Goal: Task Accomplishment & Management: Manage account settings

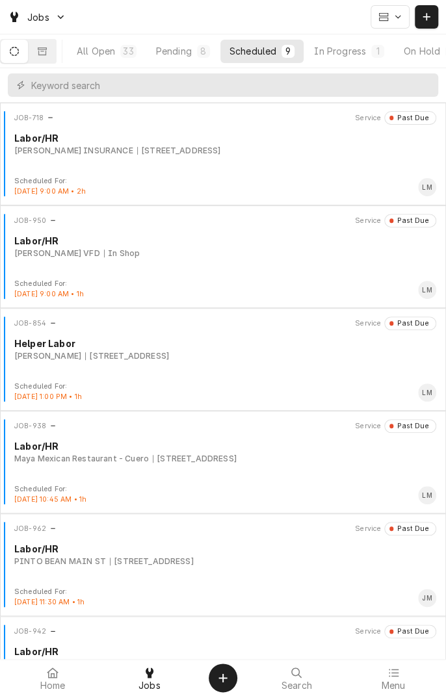
click at [190, 47] on div "Pending" at bounding box center [174, 51] width 36 height 14
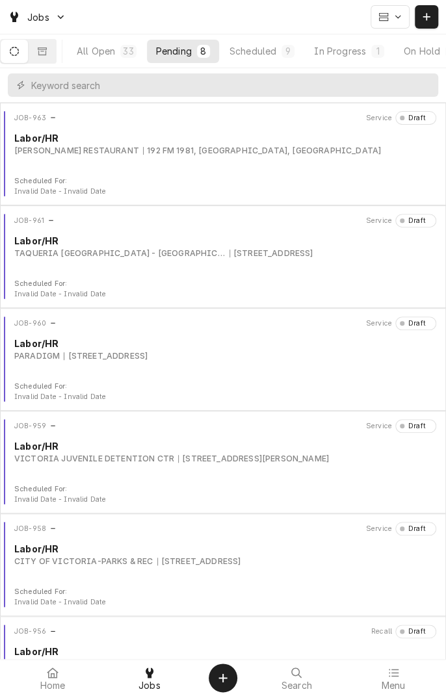
click at [190, 141] on div "Labor/HR" at bounding box center [225, 138] width 422 height 14
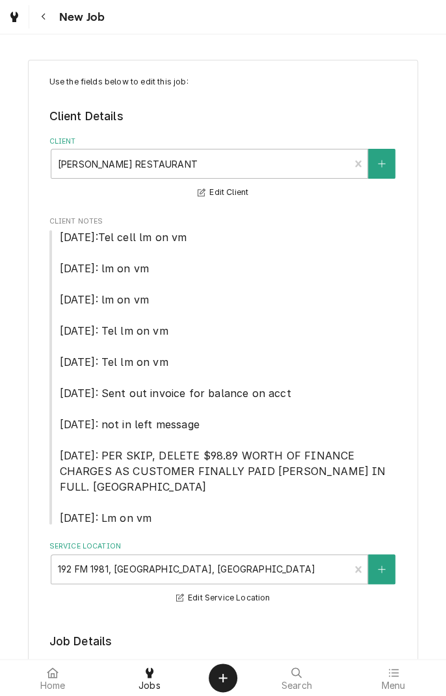
type textarea "x"
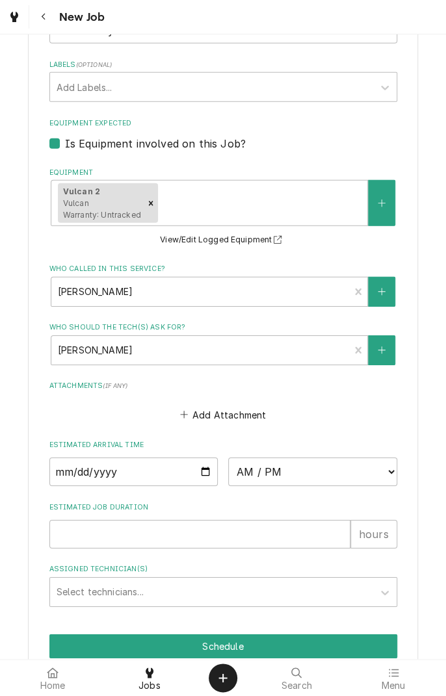
scroll to position [1189, 0]
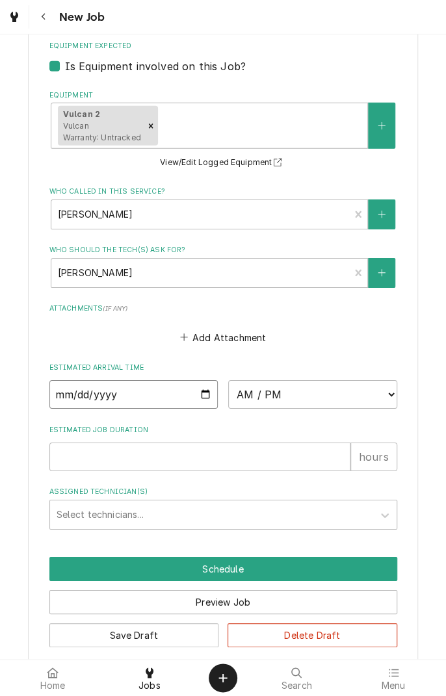
click at [213, 383] on input "Date" at bounding box center [133, 394] width 169 height 29
type input "2025-10-03"
type textarea "x"
click at [393, 380] on select "AM / PM 6:00 AM 6:15 AM 6:30 AM 6:45 AM 7:00 AM 7:15 AM 7:30 AM 7:45 AM 8:00 AM…" at bounding box center [312, 394] width 169 height 29
select select "14:00:00"
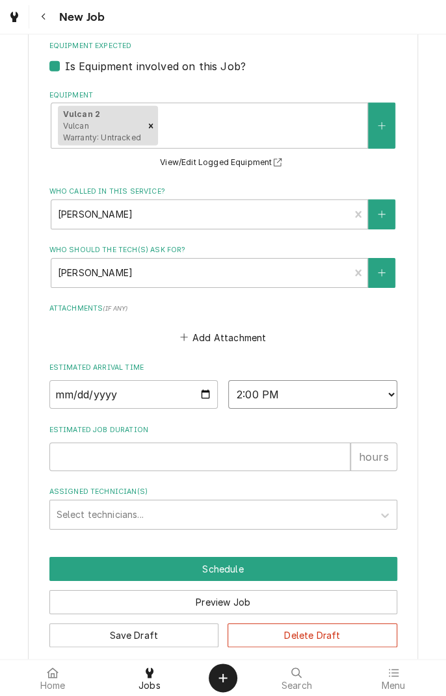
click at [228, 380] on select "AM / PM 6:00 AM 6:15 AM 6:30 AM 6:45 AM 7:00 AM 7:15 AM 7:30 AM 7:45 AM 8:00 AM…" at bounding box center [312, 394] width 169 height 29
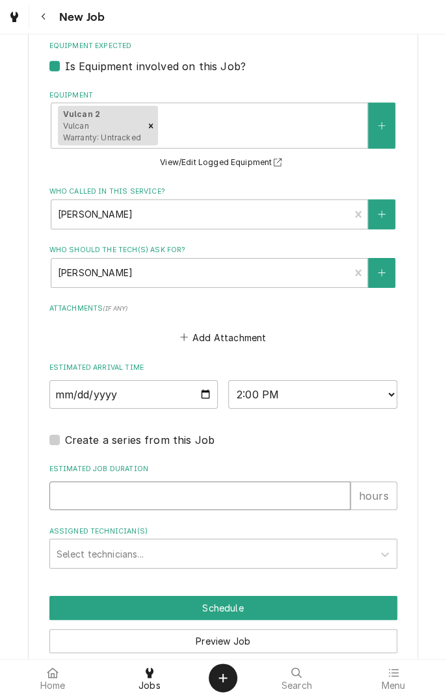
click at [224, 485] on input "Estimated Job Duration" at bounding box center [199, 496] width 301 height 29
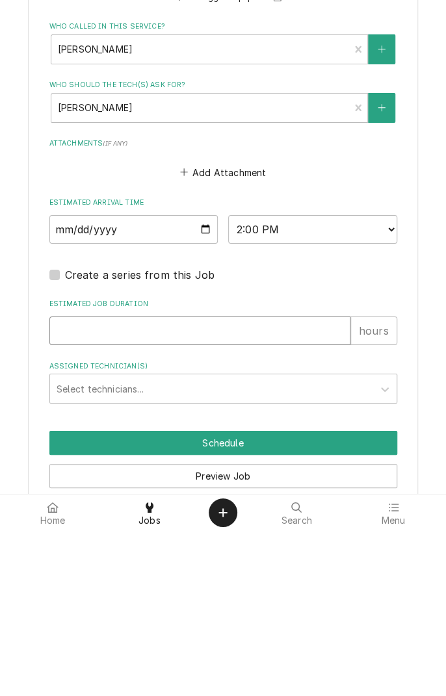
type textarea "x"
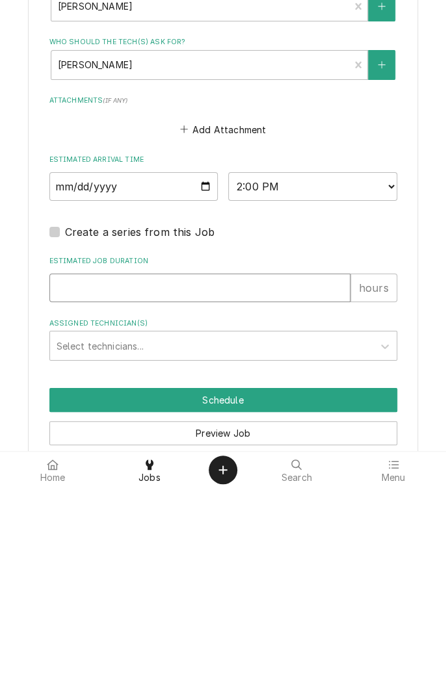
type input "2"
type textarea "x"
type input "2"
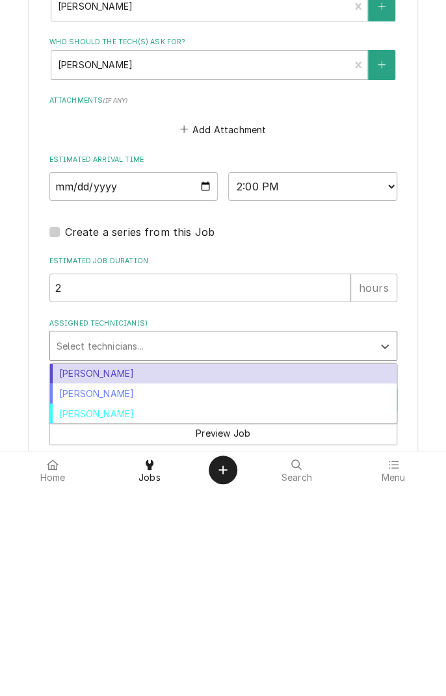
click at [144, 594] on div "[PERSON_NAME]" at bounding box center [223, 602] width 346 height 20
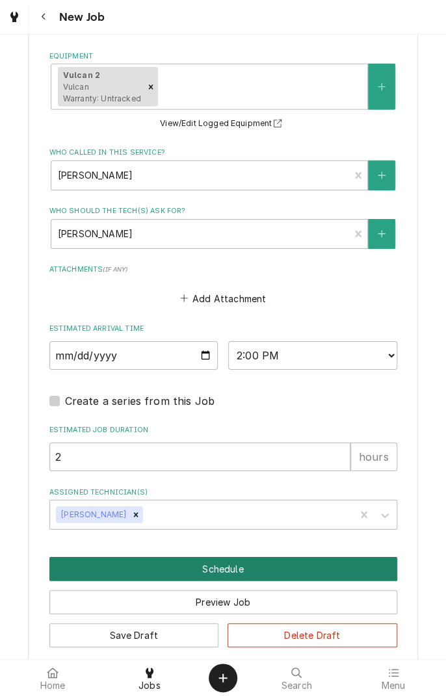
click at [241, 557] on button "Schedule" at bounding box center [223, 569] width 348 height 24
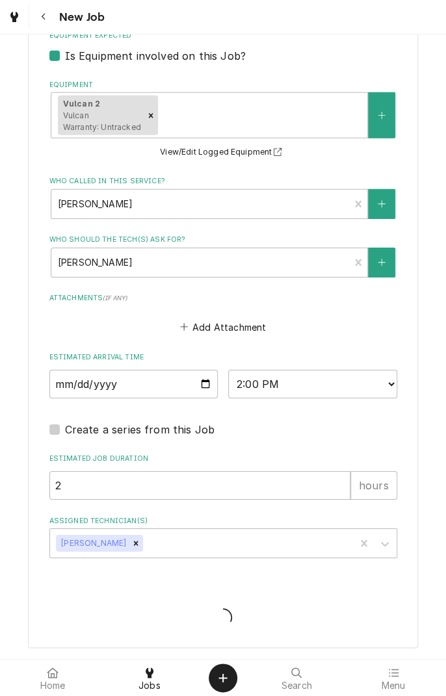
scroll to position [1183, 0]
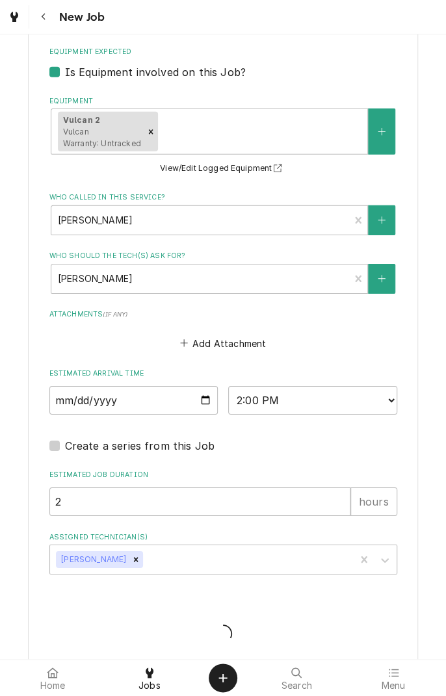
type textarea "x"
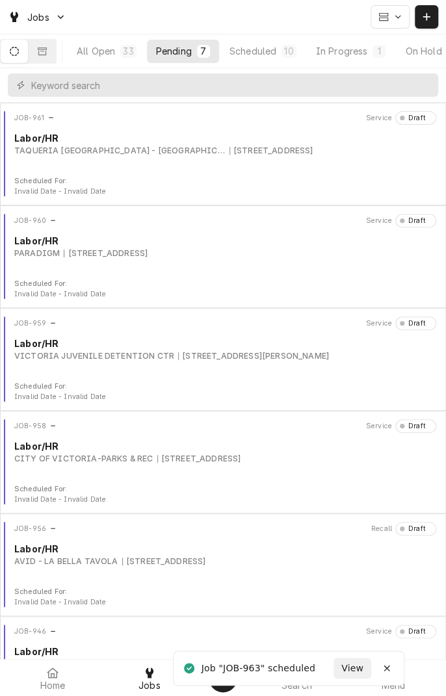
click at [276, 56] on div "Scheduled" at bounding box center [252, 51] width 47 height 14
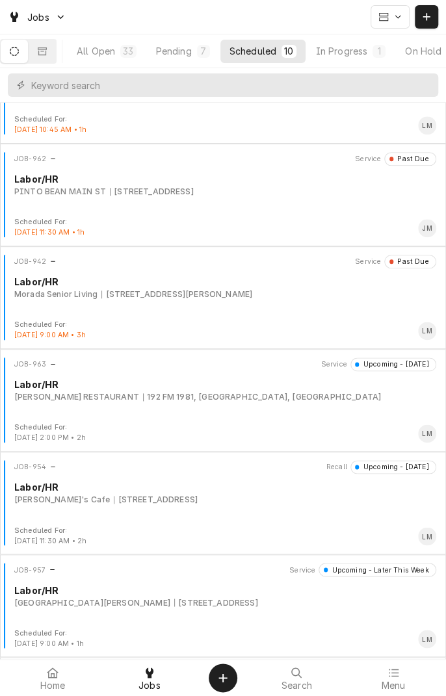
scroll to position [371, 0]
click at [192, 411] on div "JOB-963 Service Upcoming - Today Labor/HR WERNER'S RESTAURANT 192 FM 1981, Shin…" at bounding box center [223, 389] width 436 height 65
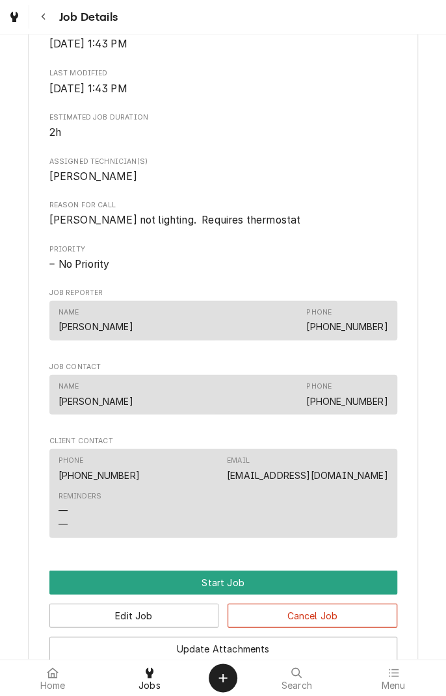
scroll to position [748, 0]
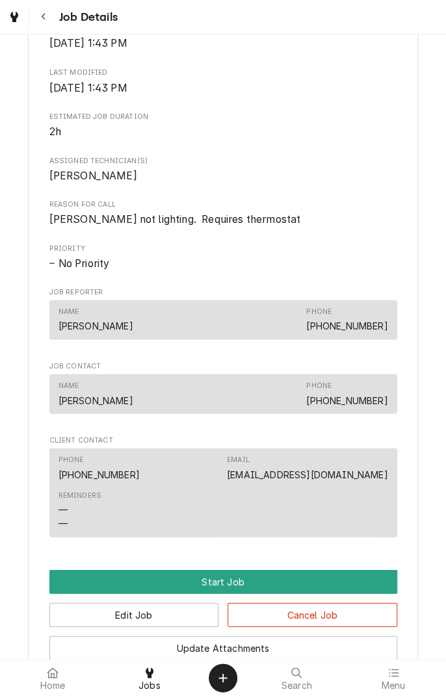
click at [227, 569] on button "Start Job" at bounding box center [223, 581] width 348 height 24
